Goal: Information Seeking & Learning: Find contact information

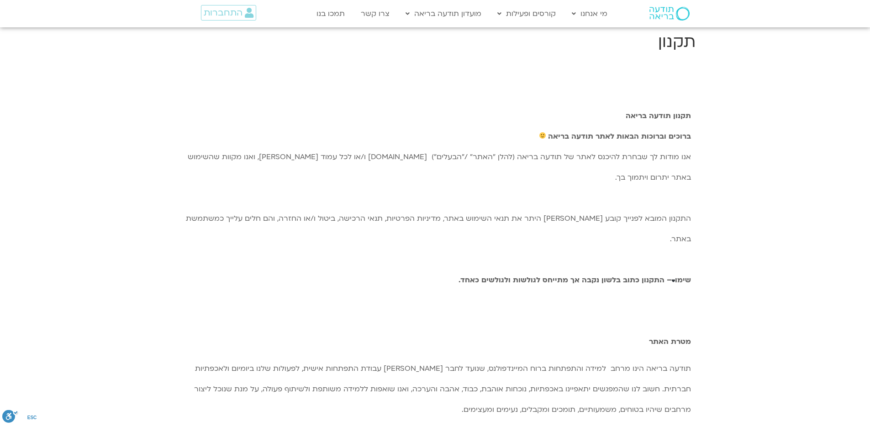
click at [662, 14] on img at bounding box center [669, 14] width 40 height 14
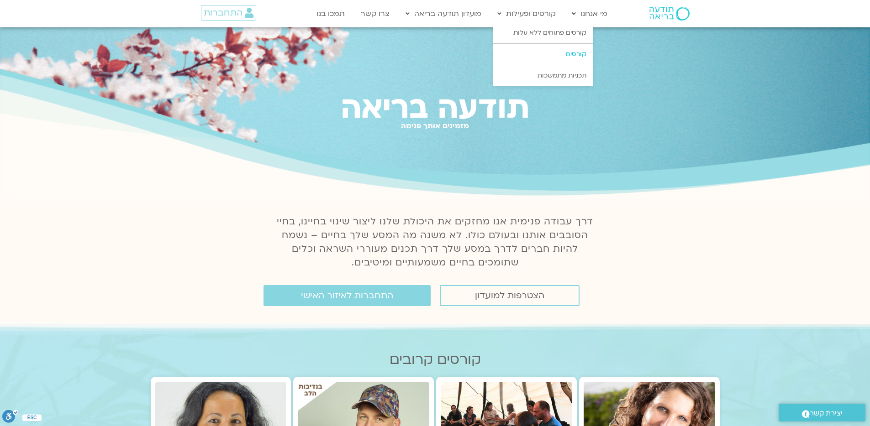
click at [567, 49] on link "קורסים" at bounding box center [543, 54] width 100 height 21
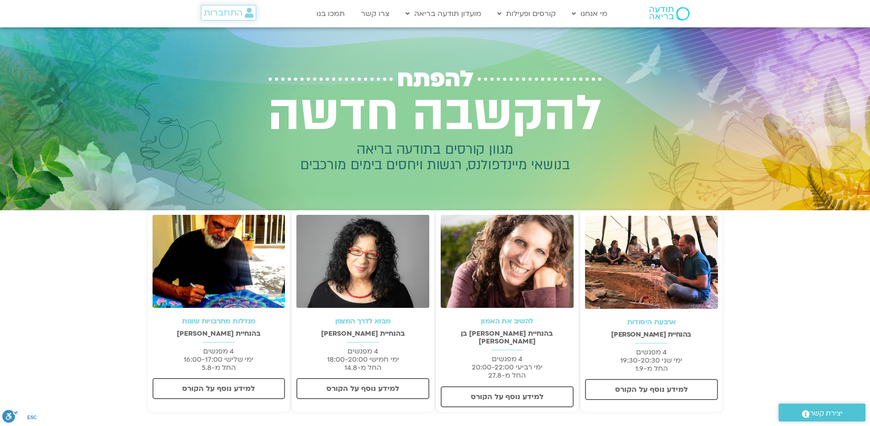
click at [235, 11] on span "התחברות" at bounding box center [223, 13] width 39 height 10
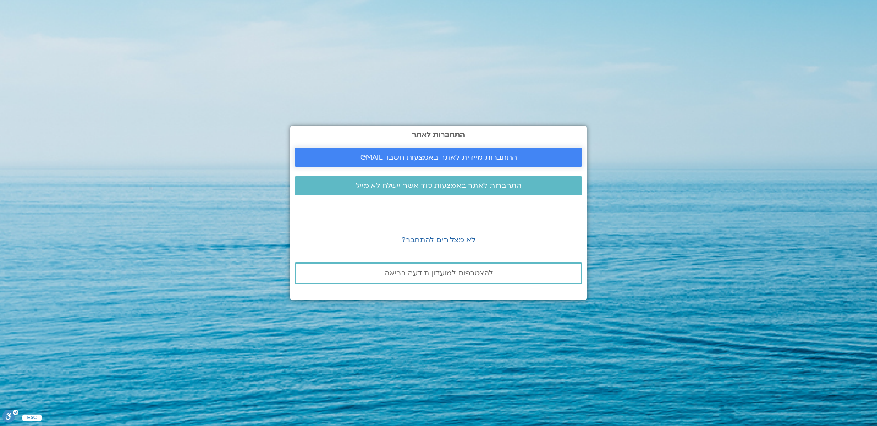
click at [492, 164] on link "התחברות מיידית לאתר באמצעות חשבון GMAIL" at bounding box center [438, 157] width 288 height 19
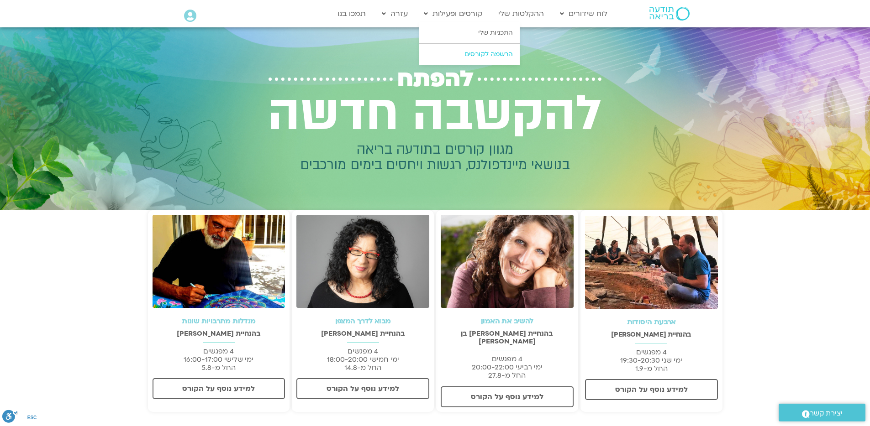
click at [462, 55] on link "הרשמה לקורסים" at bounding box center [469, 54] width 100 height 21
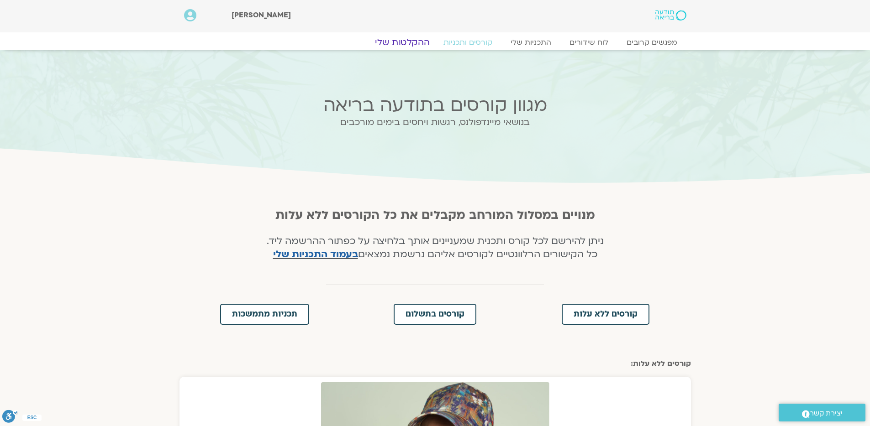
click at [412, 44] on link "ההקלטות שלי" at bounding box center [402, 42] width 77 height 11
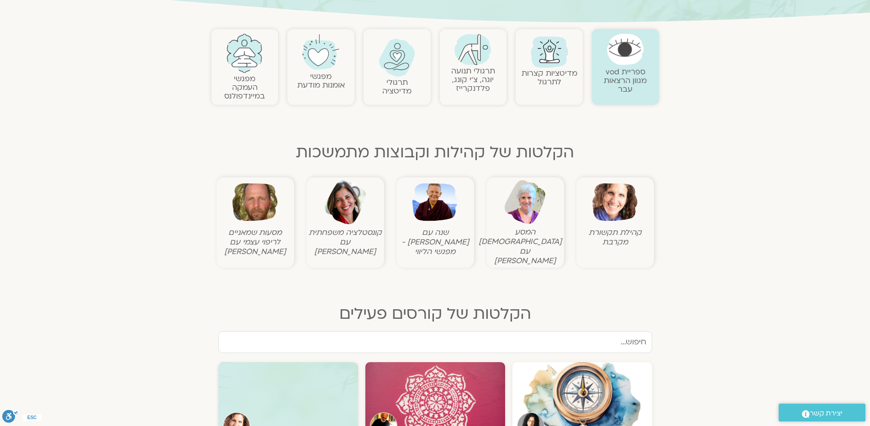
scroll to position [224, 0]
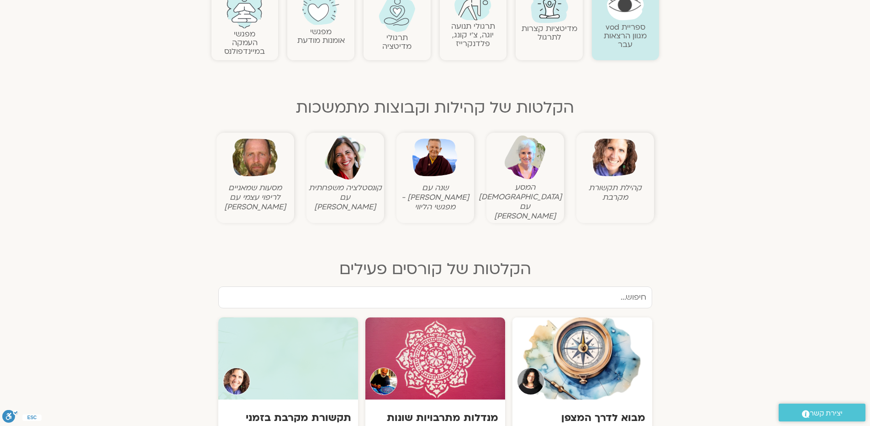
click at [609, 170] on img at bounding box center [614, 157] width 45 height 45
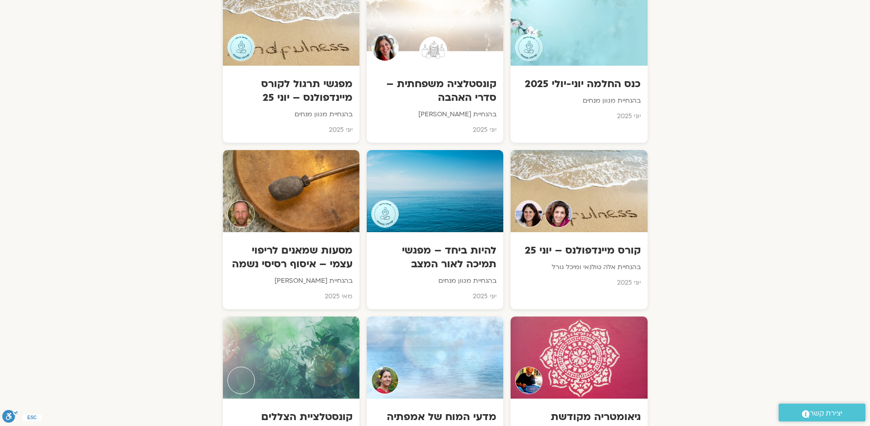
scroll to position [1871, 0]
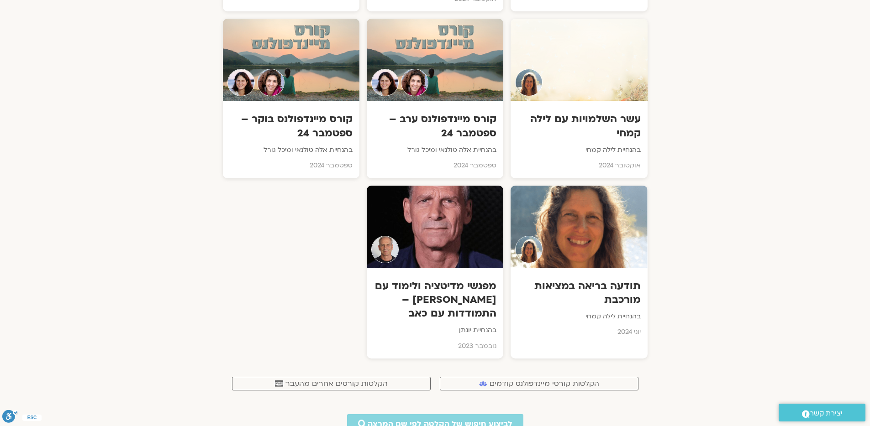
scroll to position [5769, 0]
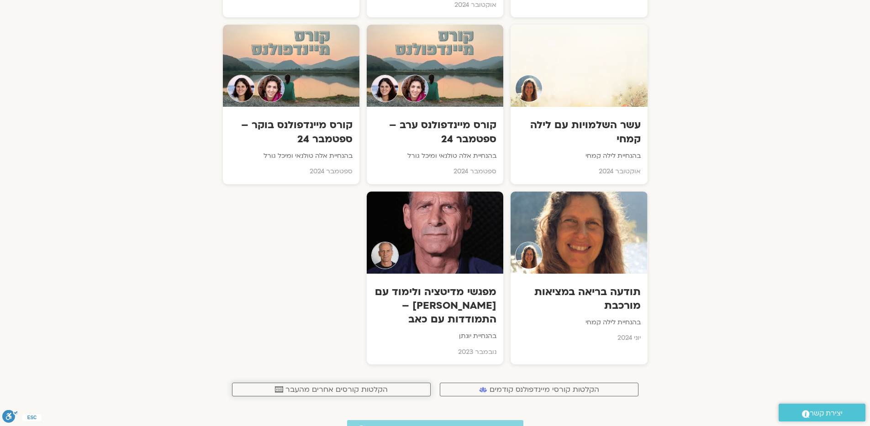
click at [294, 386] on span "הקלטות קורסים אחרים מהעבר" at bounding box center [336, 390] width 102 height 8
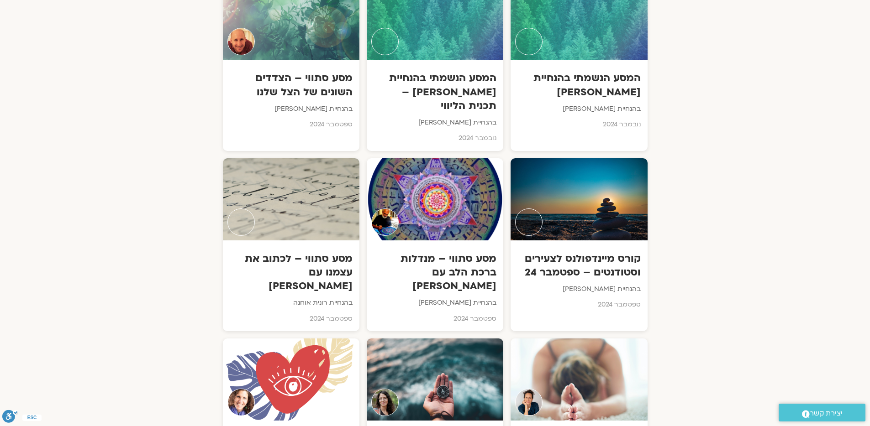
scroll to position [4877, 0]
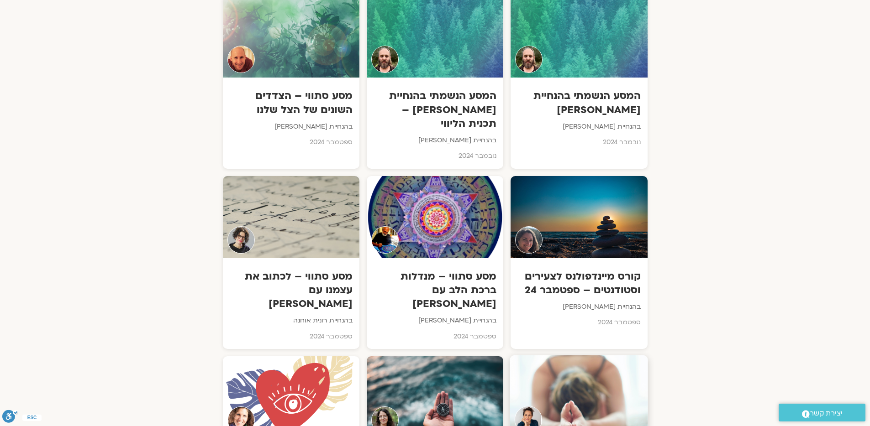
click at [331, 270] on h3 "מסע סתווי – לכתוב את עצמנו עם רונית אוחנה" at bounding box center [291, 291] width 124 height 42
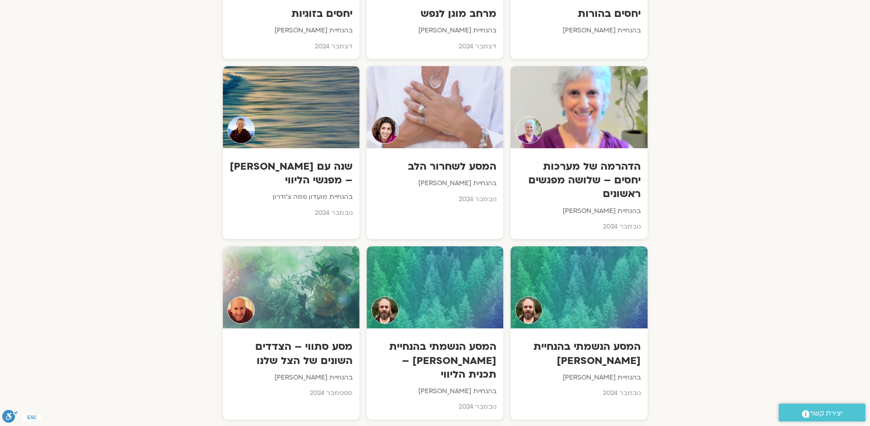
scroll to position [4620, 0]
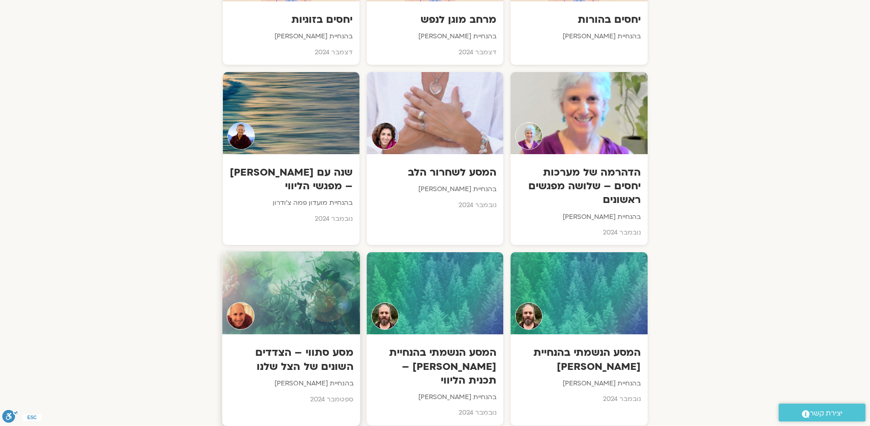
click at [326, 346] on h3 "מסע סתווי – הצדדים השונים של הצל שלנו" at bounding box center [291, 360] width 124 height 28
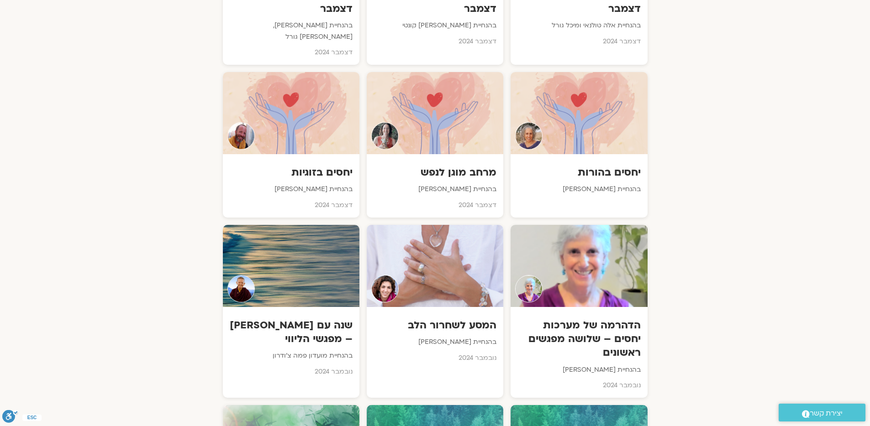
scroll to position [4462, 0]
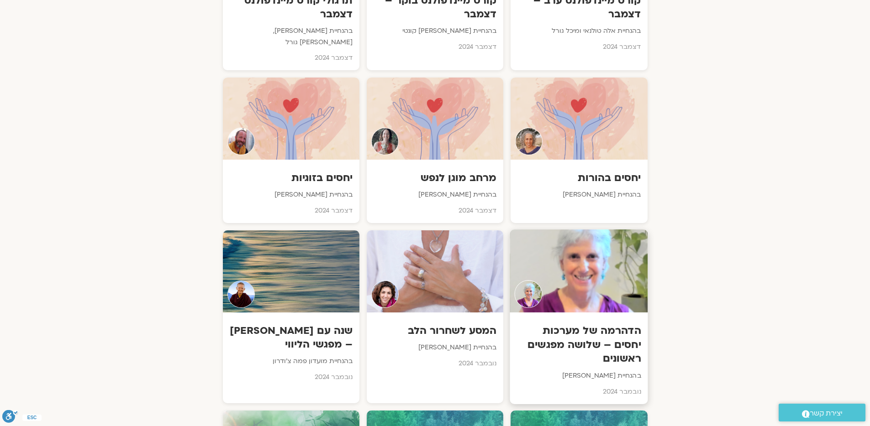
click at [613, 324] on h3 "הדהרמה של מערכות יחסים – שלושה מפגשים ראשונים" at bounding box center [579, 345] width 124 height 42
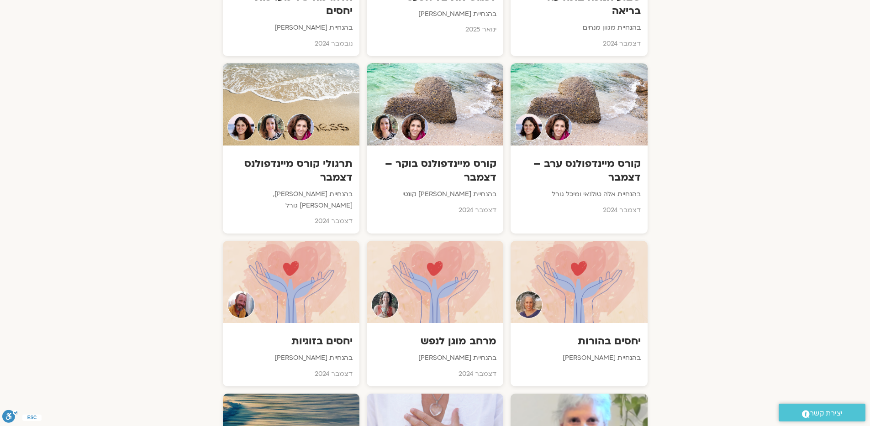
scroll to position [4251, 0]
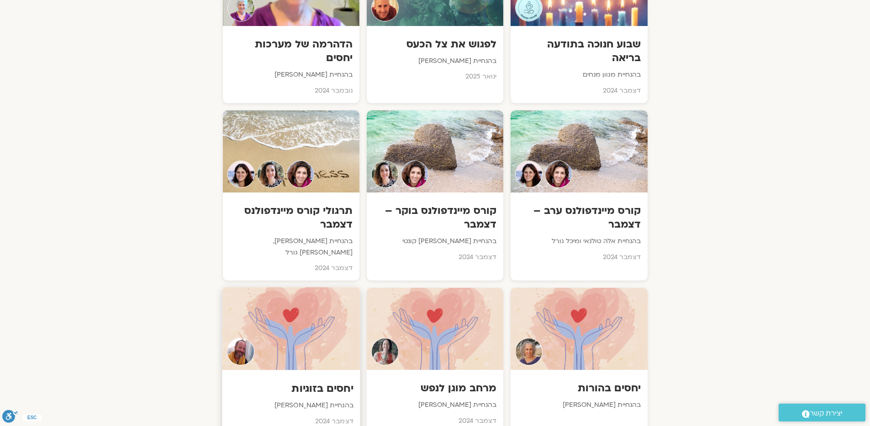
click at [331, 382] on h3 "יחסים בזוגיות" at bounding box center [291, 389] width 124 height 14
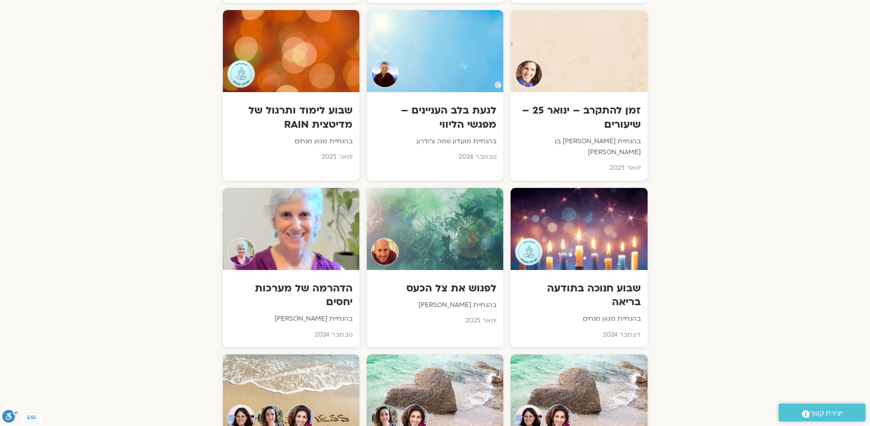
scroll to position [4001, 0]
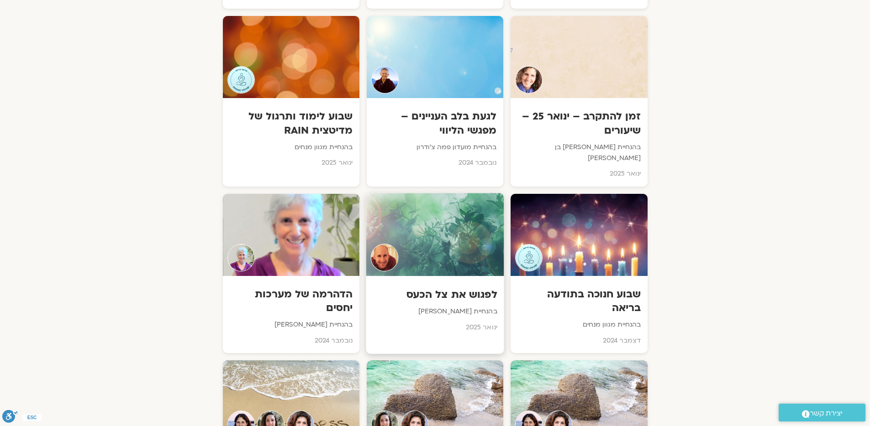
click at [446, 288] on h3 "לפגוש את צל הכעס" at bounding box center [435, 295] width 124 height 14
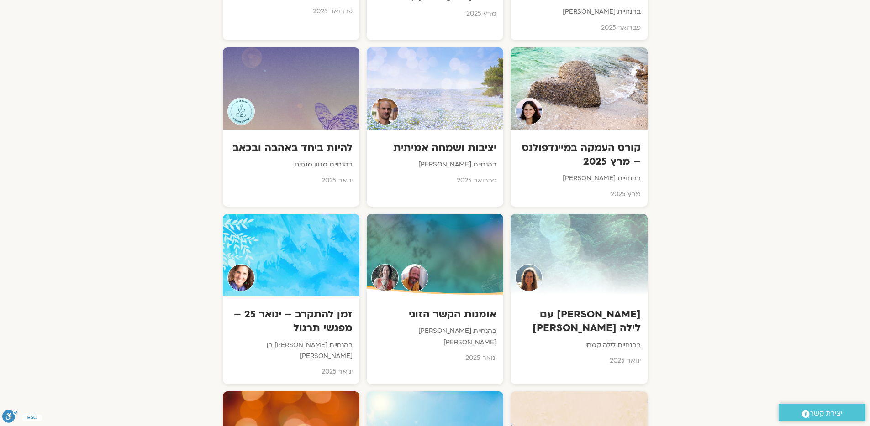
scroll to position [3619, 0]
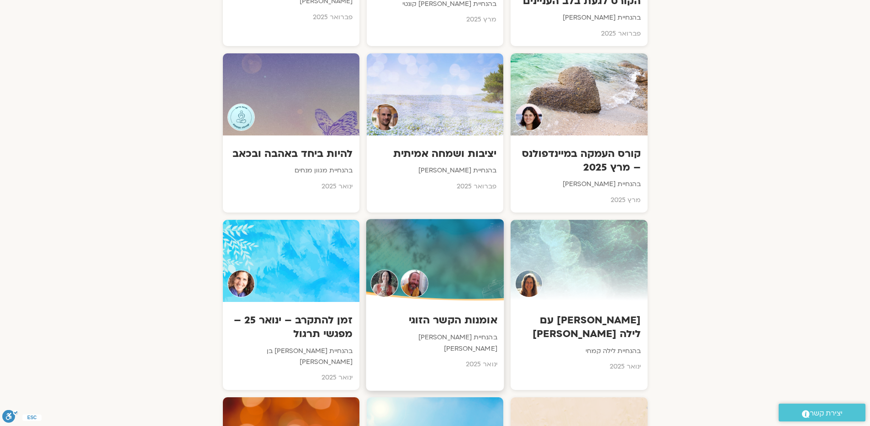
click at [458, 314] on h3 "אומנות הקשר הזוגי" at bounding box center [435, 321] width 124 height 14
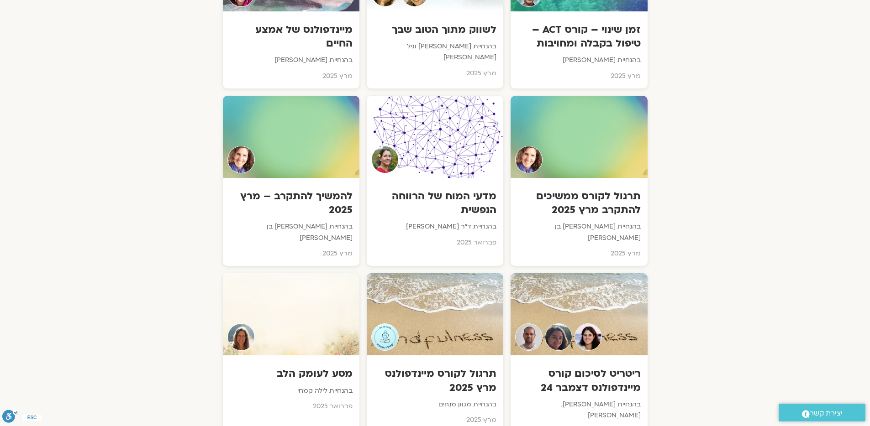
scroll to position [2956, 0]
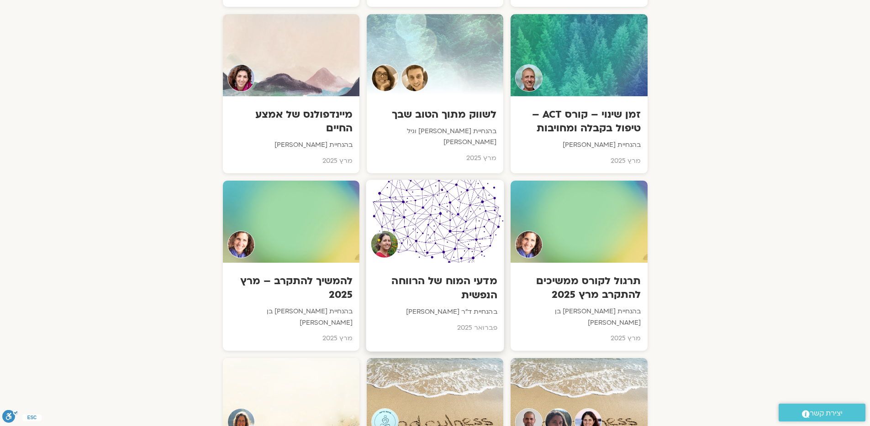
click at [478, 274] on h3 "מדעי המוח של הרווחה הנפשית" at bounding box center [435, 288] width 124 height 28
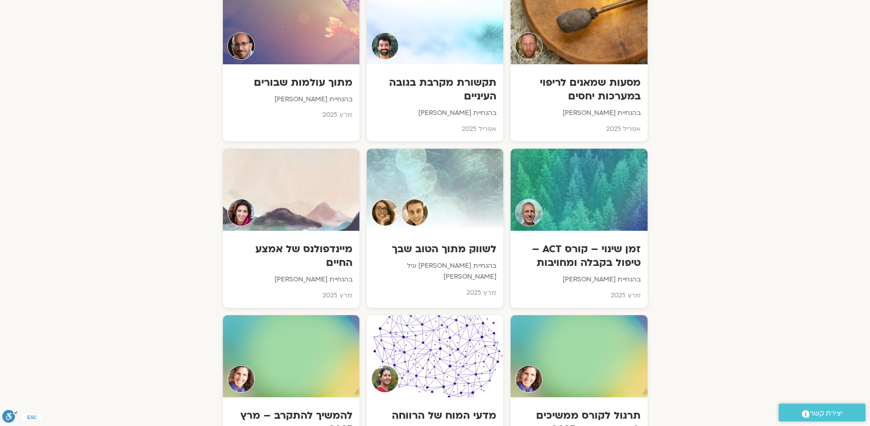
scroll to position [2815, 0]
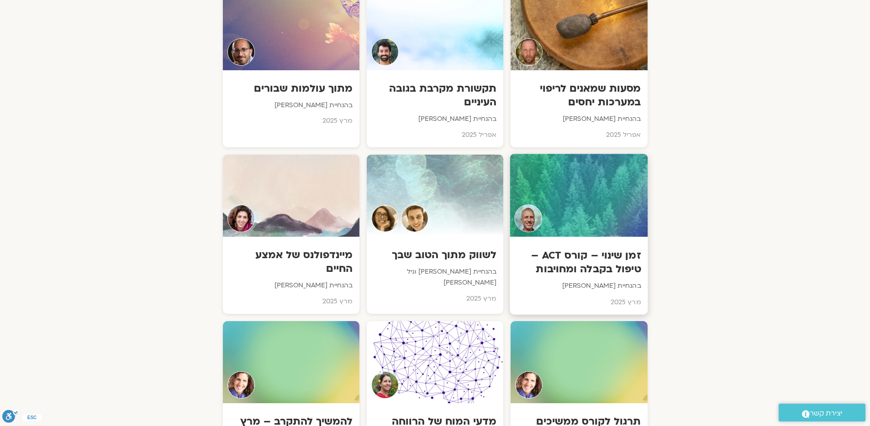
click at [584, 248] on h3 "זמן שינוי – קורס ACT – טיפול בקבלה ומחויבות" at bounding box center [579, 262] width 124 height 28
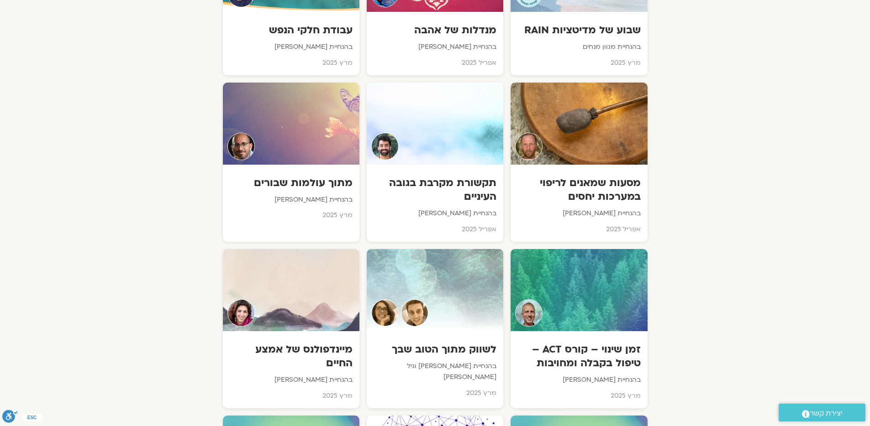
scroll to position [2715, 0]
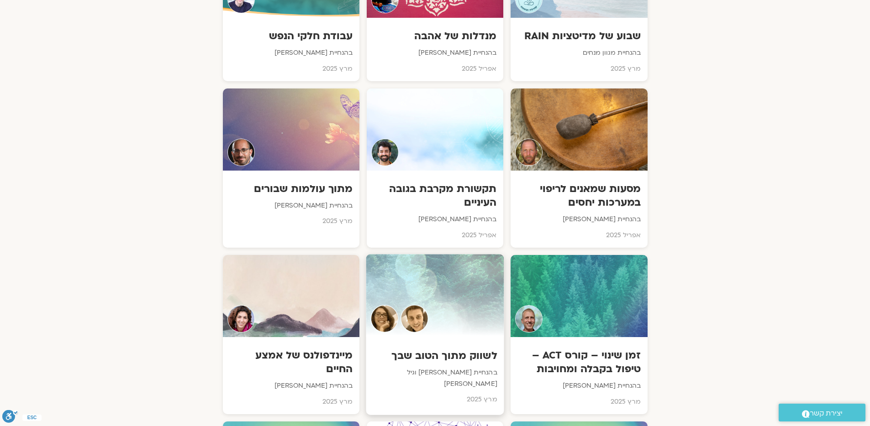
click at [443, 349] on h3 "לשווק מתוך הטוב שבך" at bounding box center [435, 356] width 124 height 14
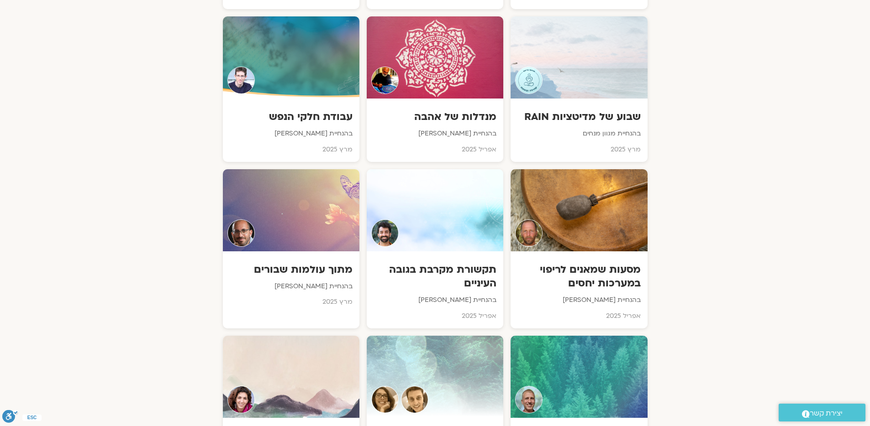
scroll to position [2629, 0]
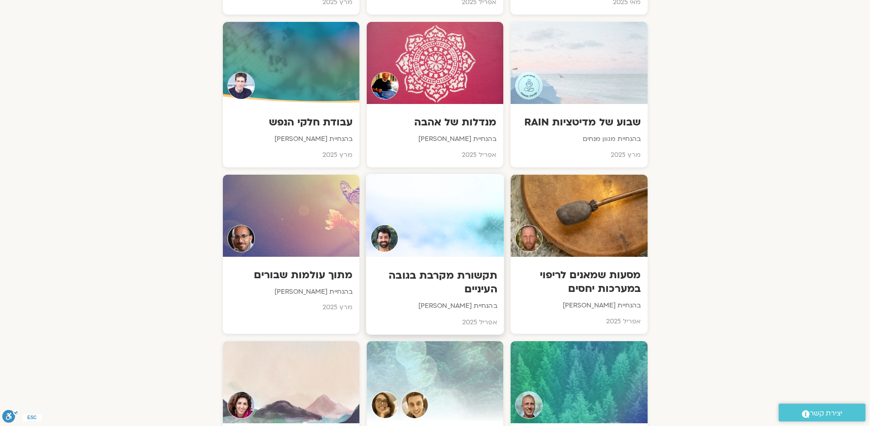
click at [452, 268] on h3 "תקשורת מקרבת בגובה העיניים" at bounding box center [435, 282] width 124 height 28
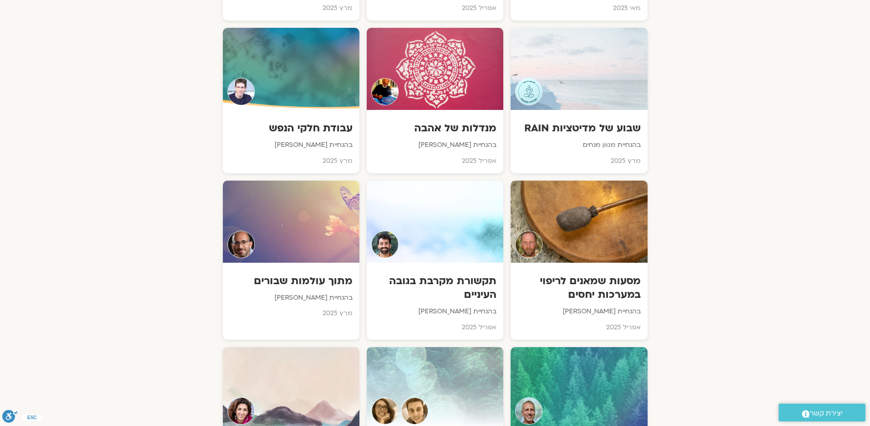
scroll to position [2567, 0]
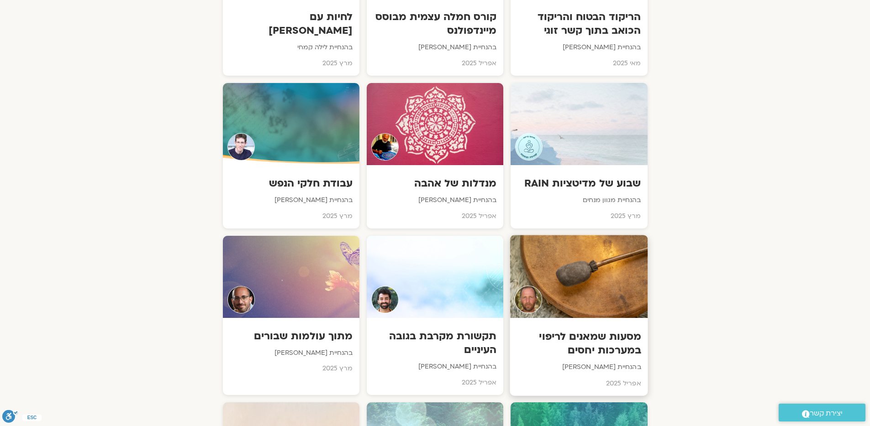
click at [606, 330] on h3 "מסעות שמאנים לריפוי במערכות יחסים" at bounding box center [579, 344] width 124 height 28
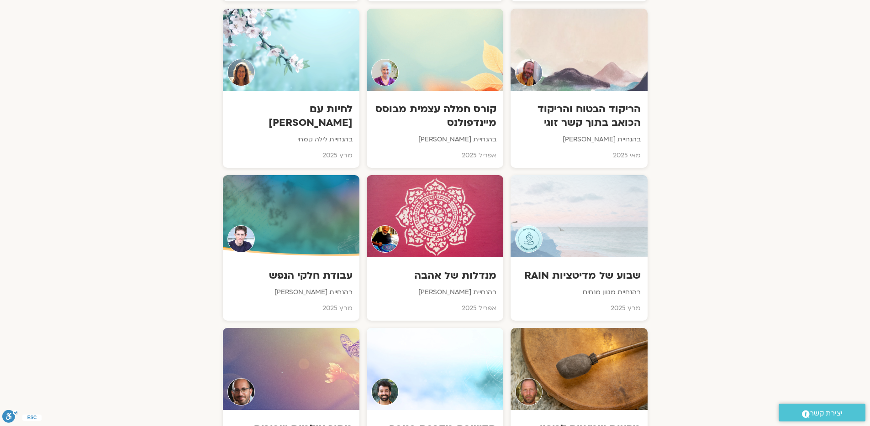
scroll to position [2469, 0]
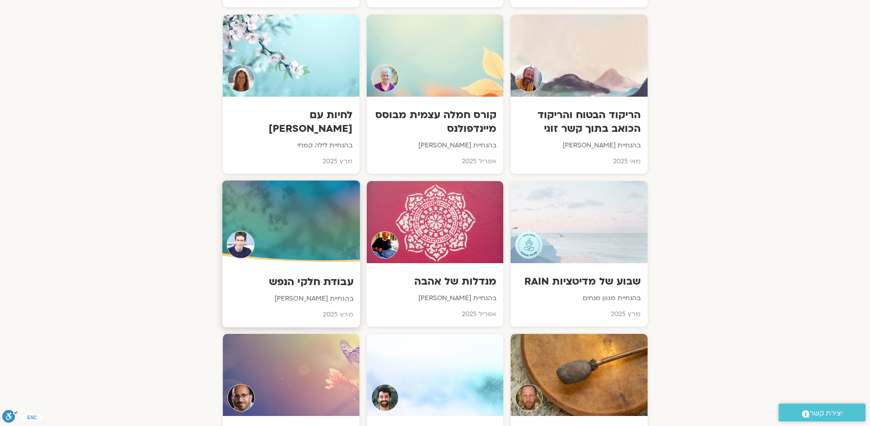
click at [331, 275] on h3 "עבודת חלקי הנפש" at bounding box center [291, 282] width 124 height 14
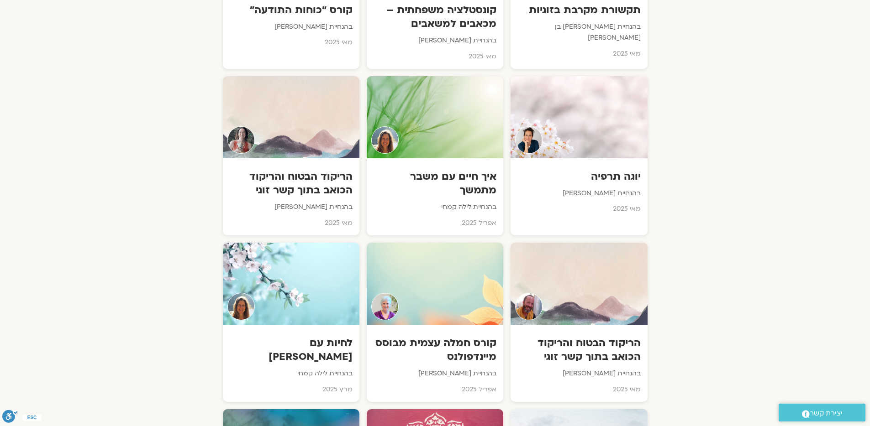
scroll to position [2229, 0]
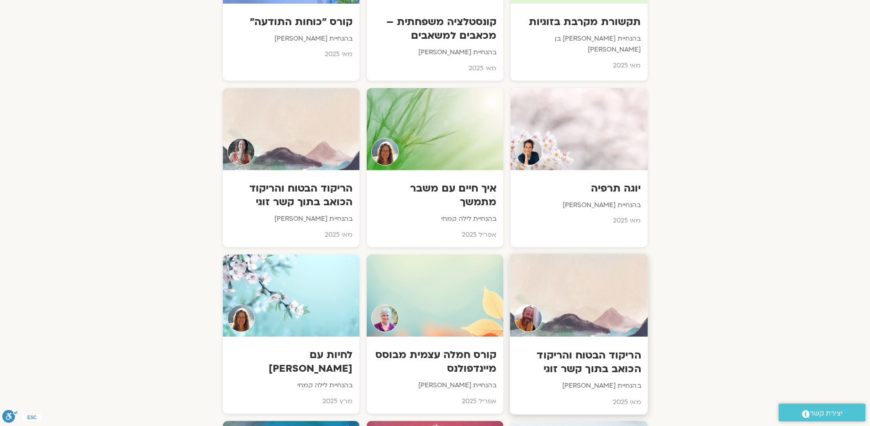
click at [595, 348] on h3 "הריקוד הבטוח והריקוד הכואב בתוך קשר זוגי" at bounding box center [579, 362] width 124 height 28
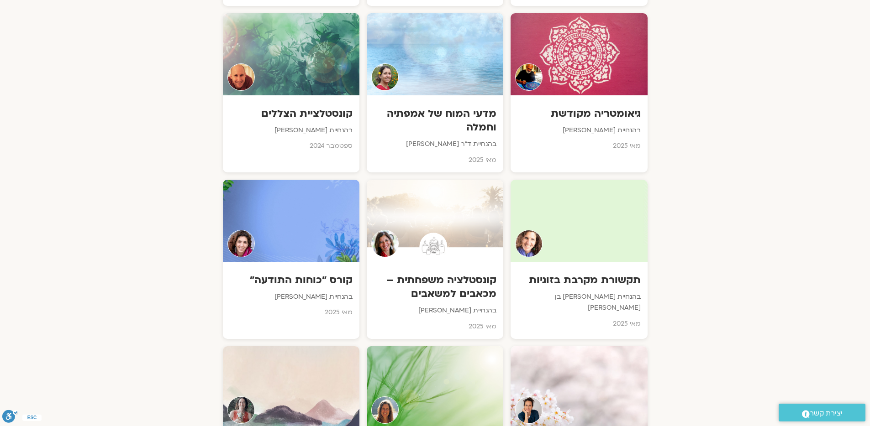
scroll to position [1924, 0]
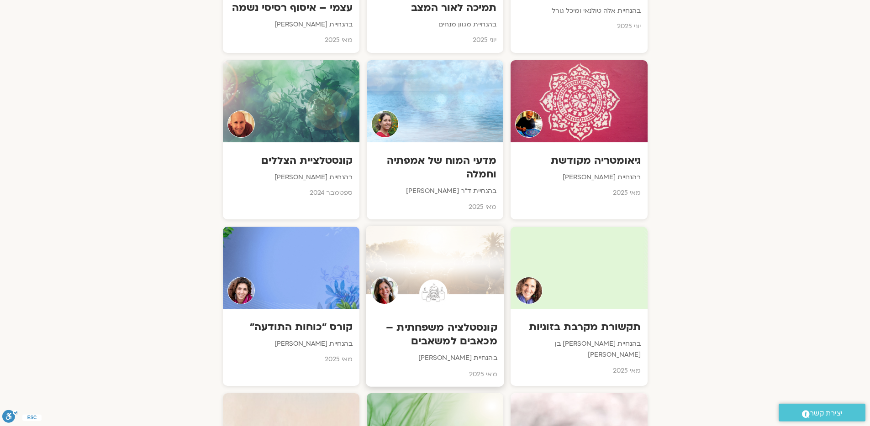
click at [458, 320] on h3 "קונסטלציה משפחתית – מכאבים למשאבים" at bounding box center [435, 334] width 124 height 28
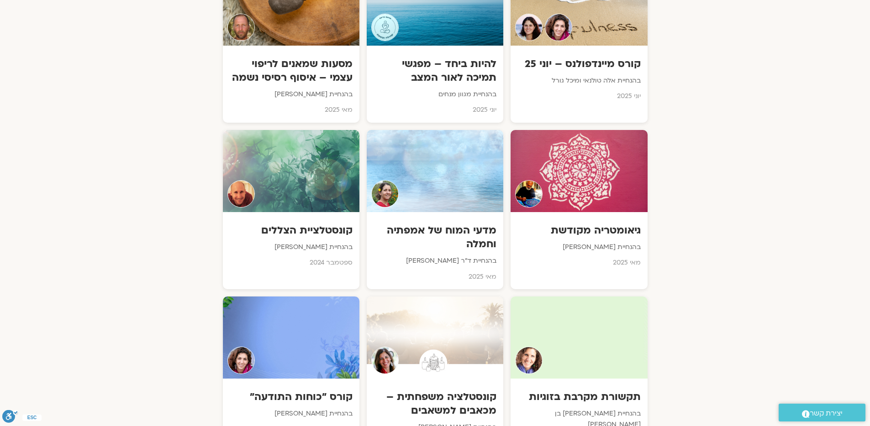
scroll to position [1848, 0]
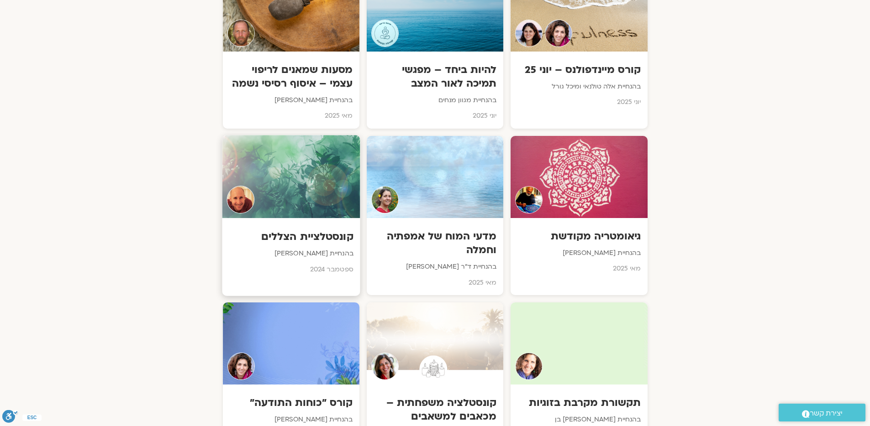
click at [303, 230] on h3 "קונסטלציית הצללים" at bounding box center [291, 237] width 124 height 14
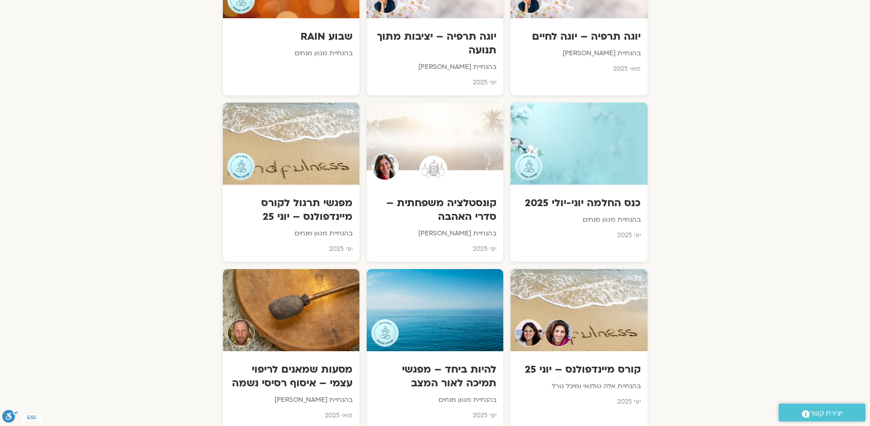
scroll to position [1542, 0]
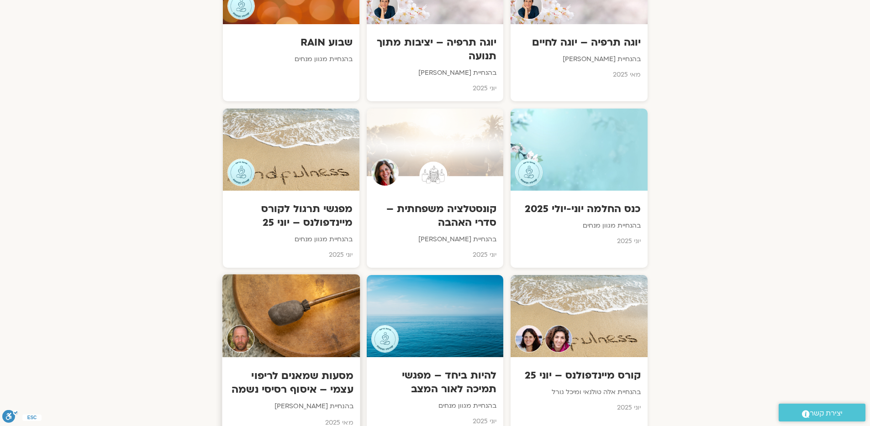
click at [294, 369] on h3 "מסעות שמאנים לריפוי עצמי – איסוף רסיסי נשמה" at bounding box center [291, 383] width 124 height 28
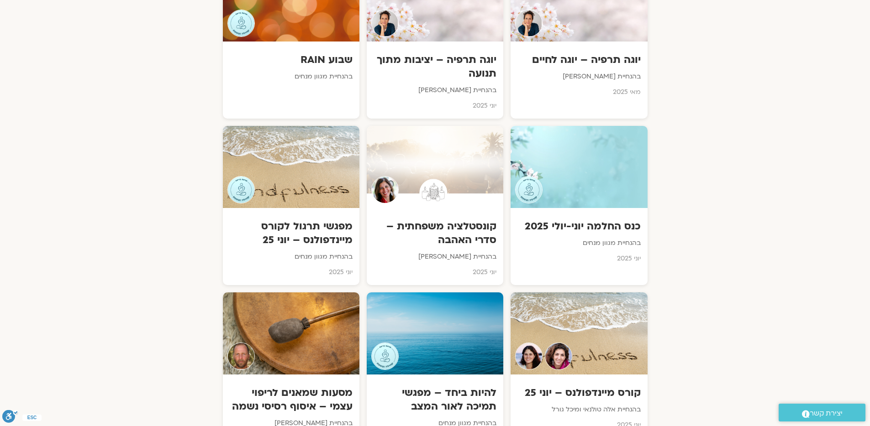
scroll to position [1435, 0]
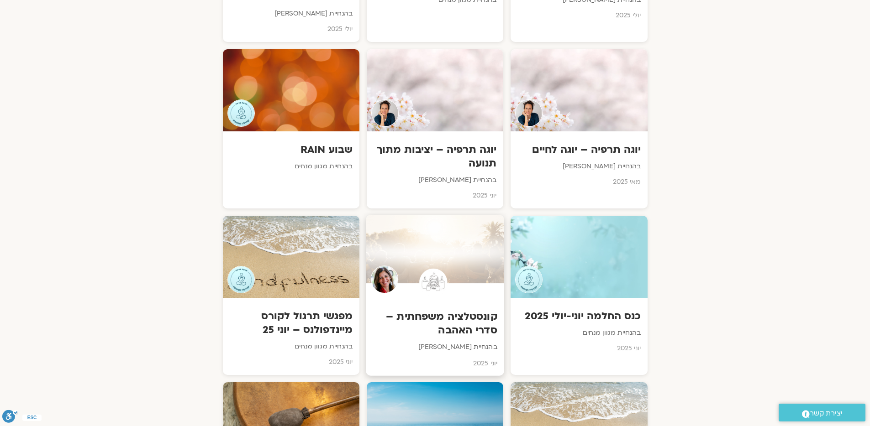
click at [464, 310] on h3 "קונסטלציה משפחתית – סדרי האהבה" at bounding box center [435, 324] width 124 height 28
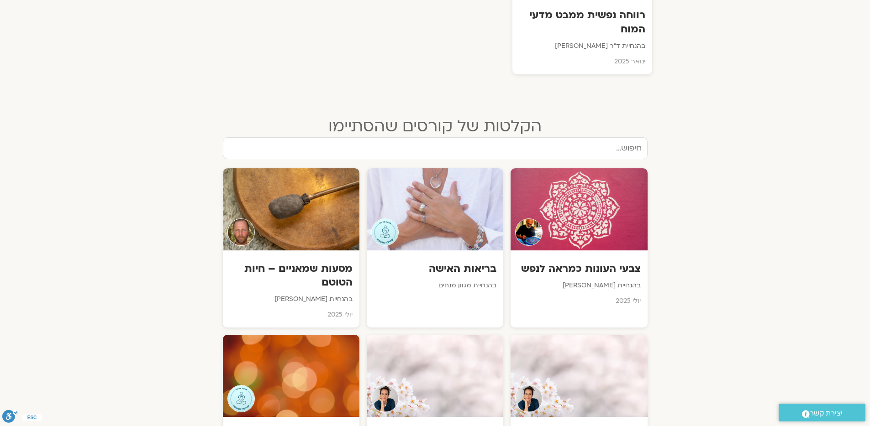
scroll to position [1143, 0]
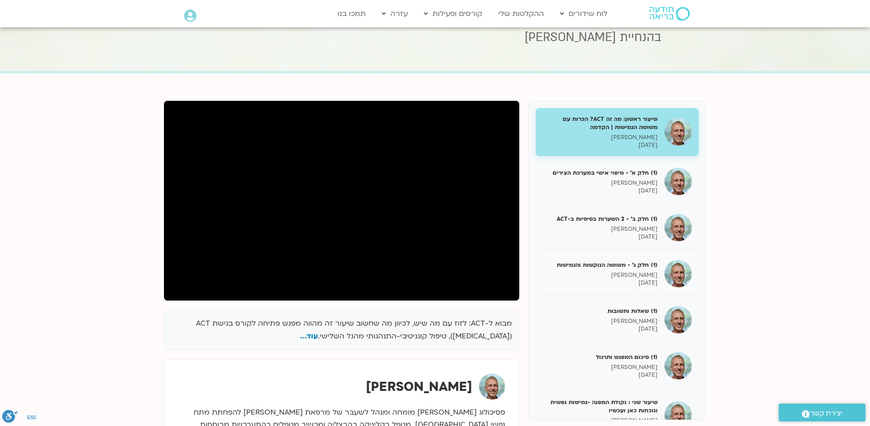
scroll to position [196, 0]
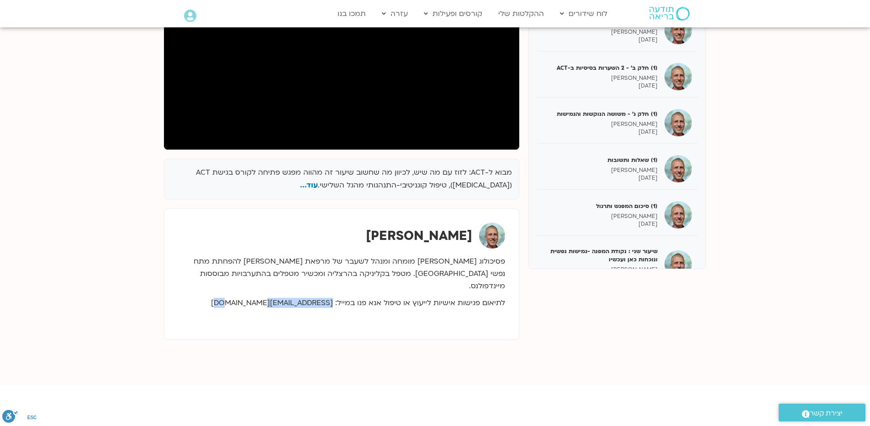
drag, startPoint x: 335, startPoint y: 292, endPoint x: 258, endPoint y: 293, distance: 76.7
click at [258, 299] on p "לתיאום פגישות אישיות לייעוץ או טיפול אנא פנו במייל: Niveidel@gmail.com" at bounding box center [341, 303] width 327 height 8
copy p "Niveidel@gmail.com"
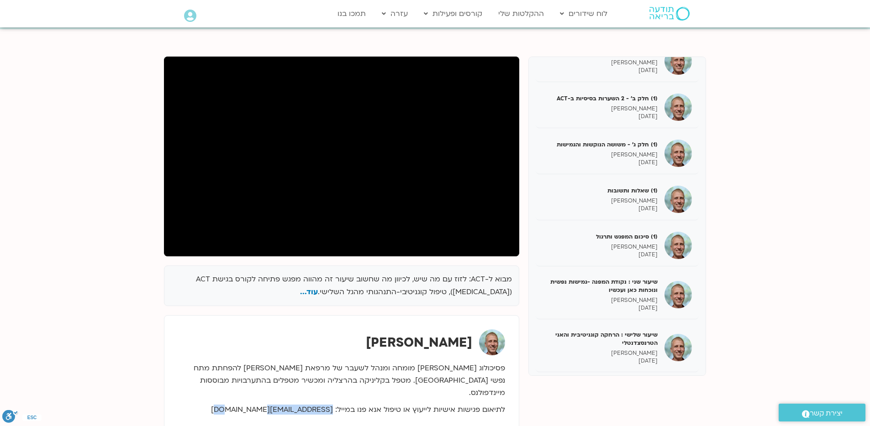
scroll to position [0, 0]
